Goal: Information Seeking & Learning: Learn about a topic

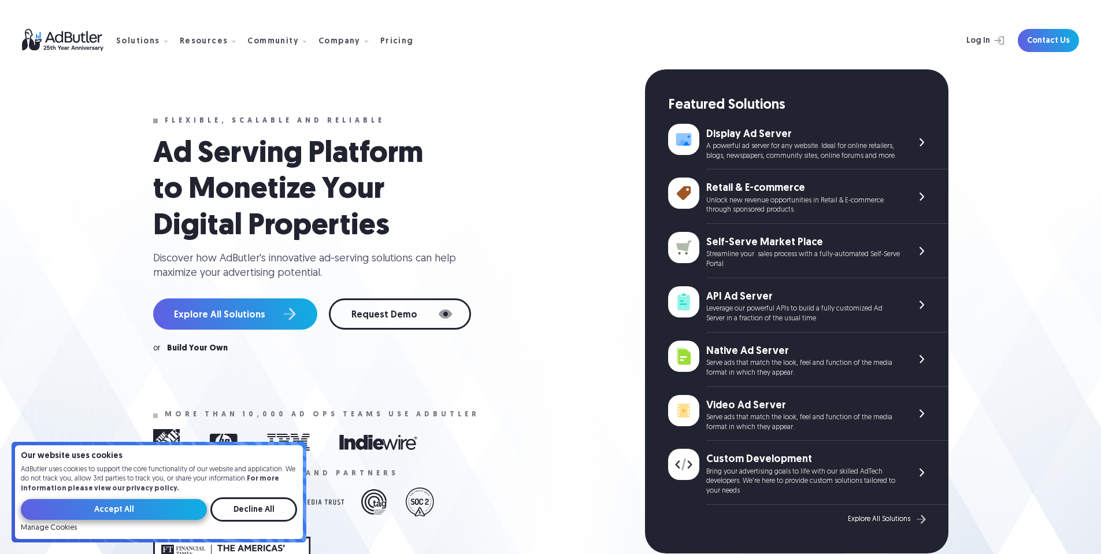
click at [132, 505] on input "Accept All" at bounding box center [114, 509] width 186 height 21
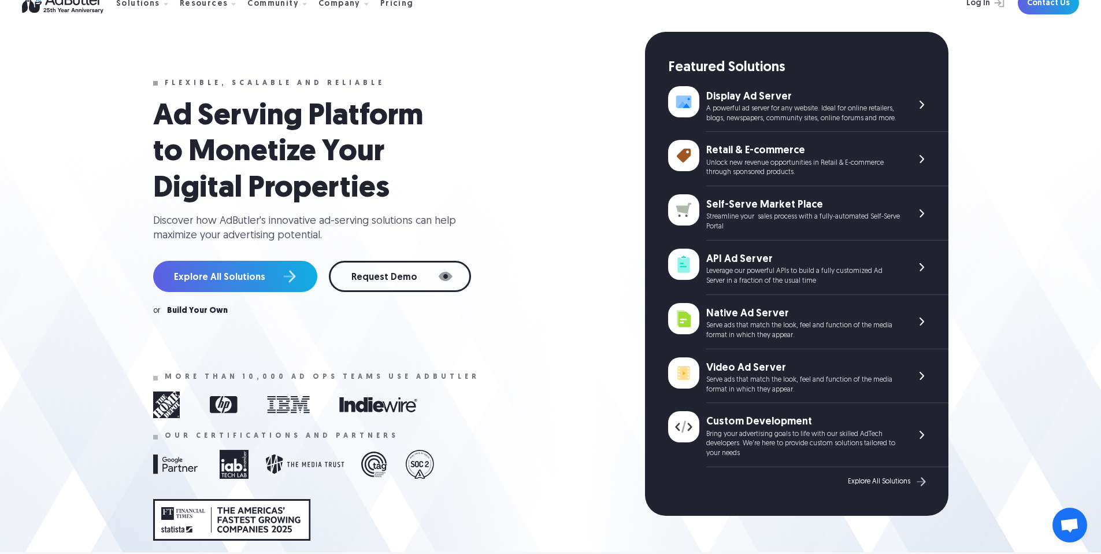
scroll to position [40, 0]
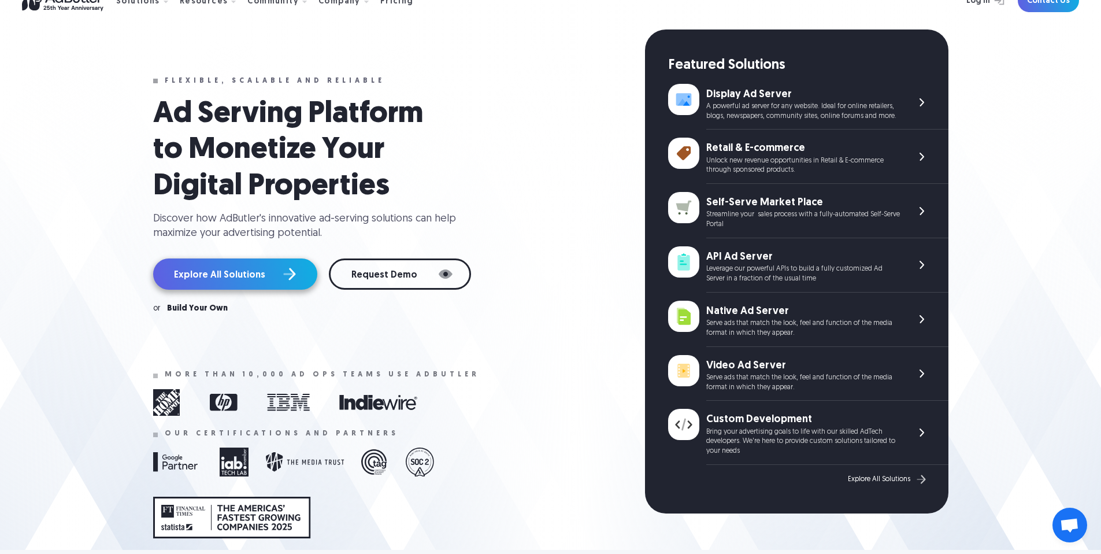
click at [253, 290] on link "Explore All Solutions" at bounding box center [235, 273] width 164 height 31
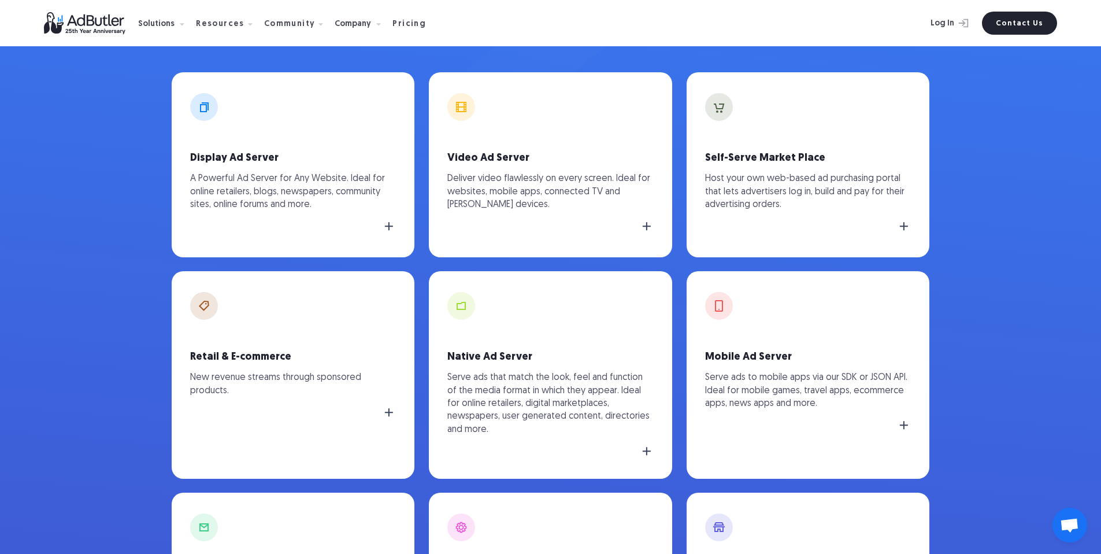
scroll to position [366, 0]
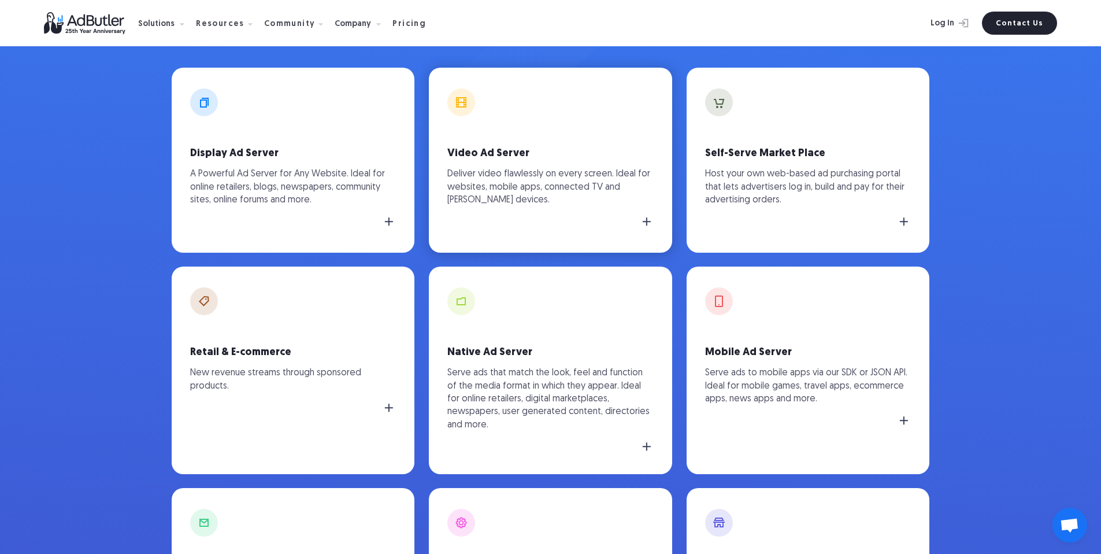
click at [646, 222] on img at bounding box center [647, 221] width 14 height 14
